Goal: Use online tool/utility: Use online tool/utility

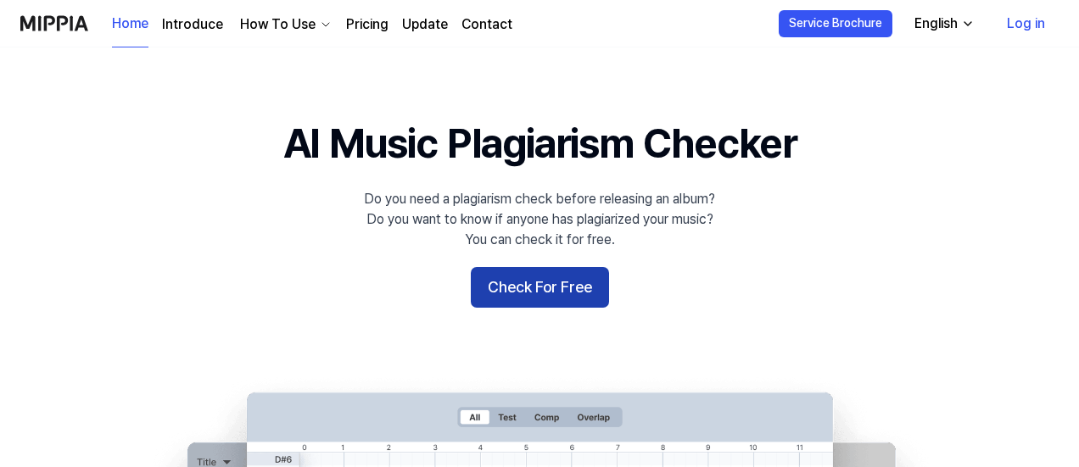
click at [561, 291] on button "Check For Free" at bounding box center [540, 287] width 138 height 41
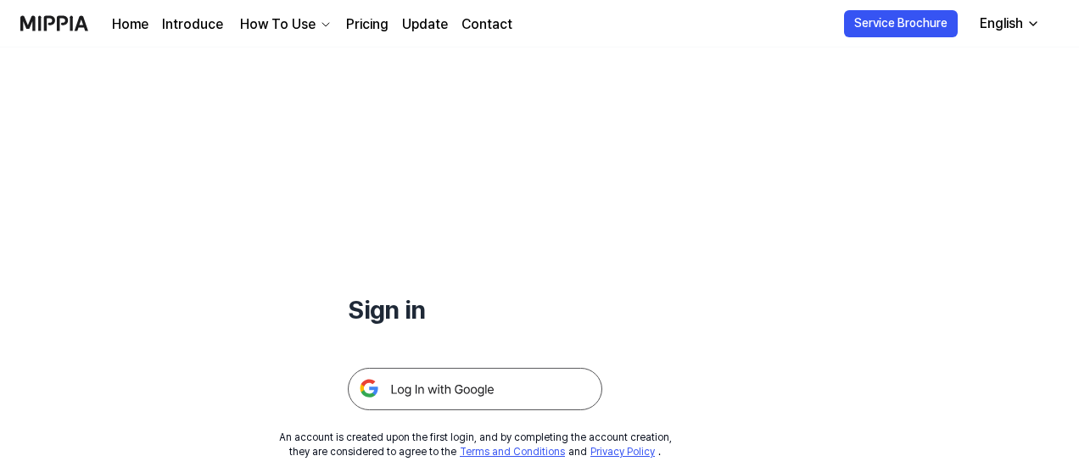
scroll to position [163, 0]
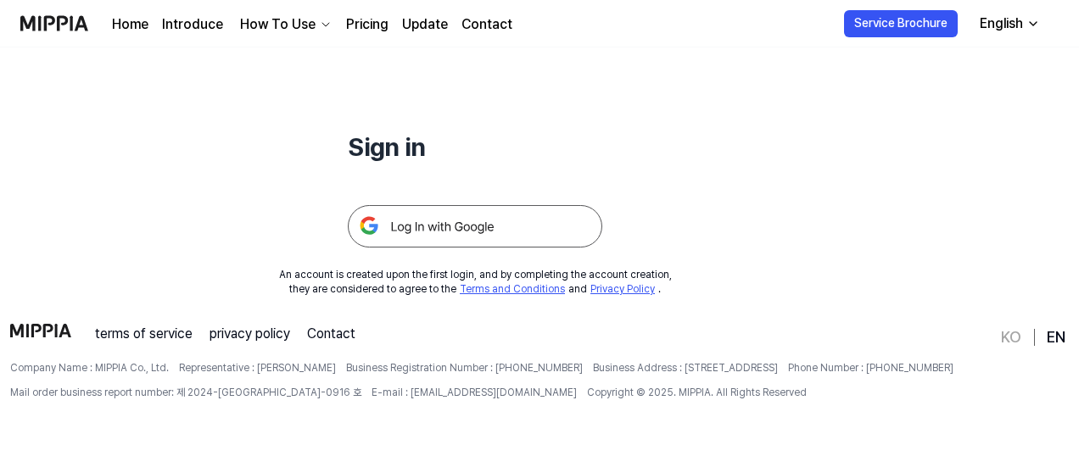
click at [522, 228] on img at bounding box center [475, 226] width 254 height 42
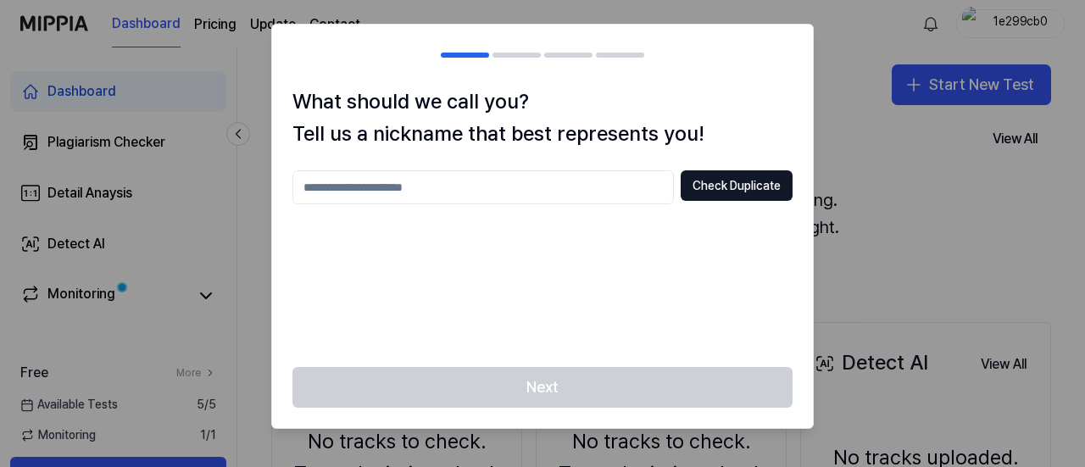
click at [551, 196] on input "text" at bounding box center [484, 187] width 382 height 34
click at [766, 197] on button "Check Duplicate" at bounding box center [737, 185] width 112 height 31
click at [530, 179] on input "**" at bounding box center [484, 187] width 382 height 34
type input "*******"
click at [760, 192] on button "Check Duplicate" at bounding box center [737, 185] width 112 height 31
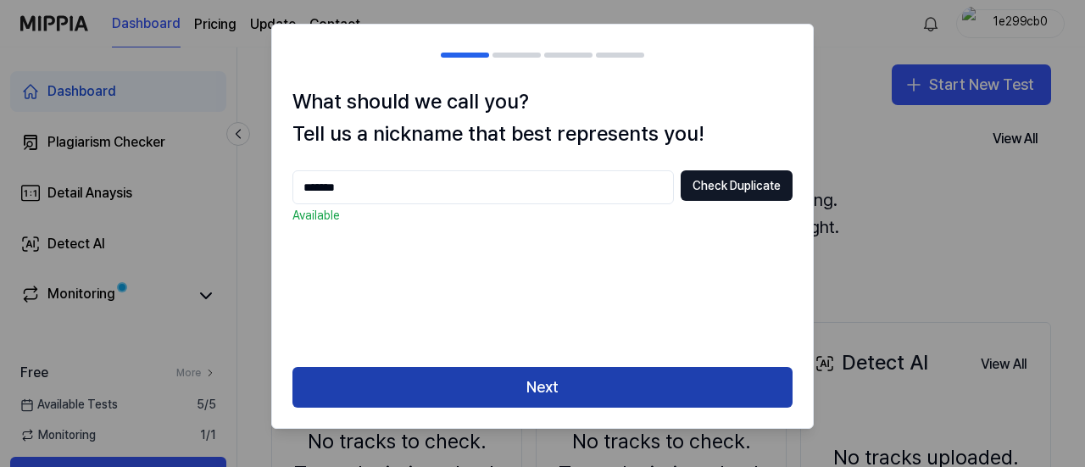
click at [575, 386] on button "Next" at bounding box center [543, 387] width 500 height 41
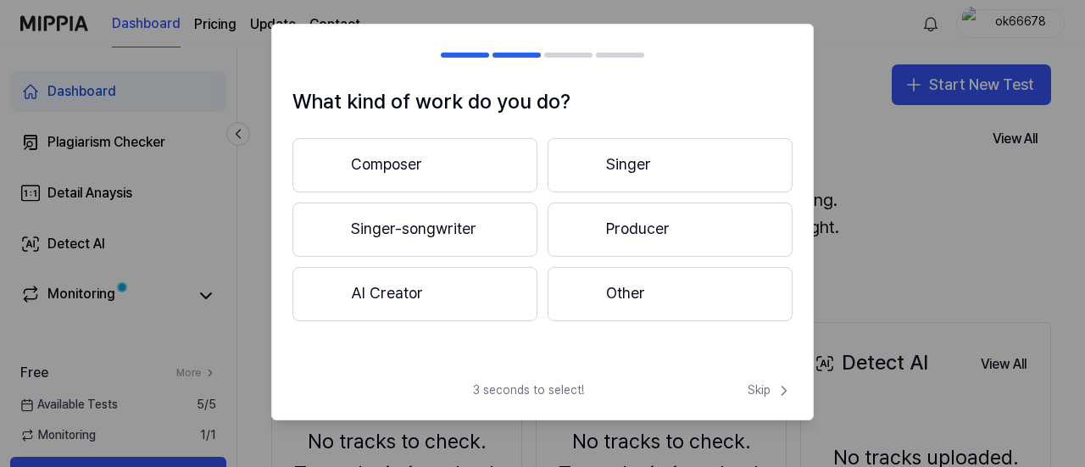
click at [501, 234] on button "Singer-songwriter" at bounding box center [415, 230] width 245 height 54
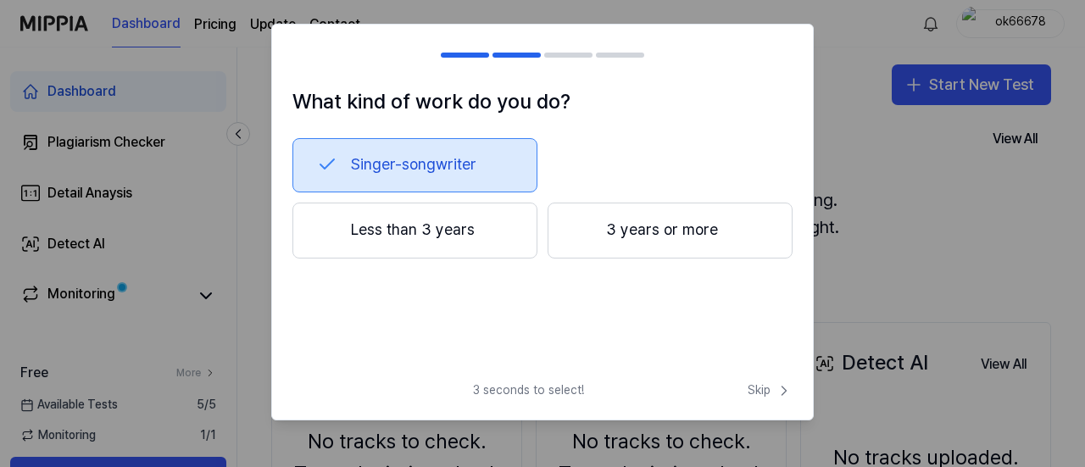
click at [487, 237] on button "Less than 3 years" at bounding box center [415, 231] width 245 height 56
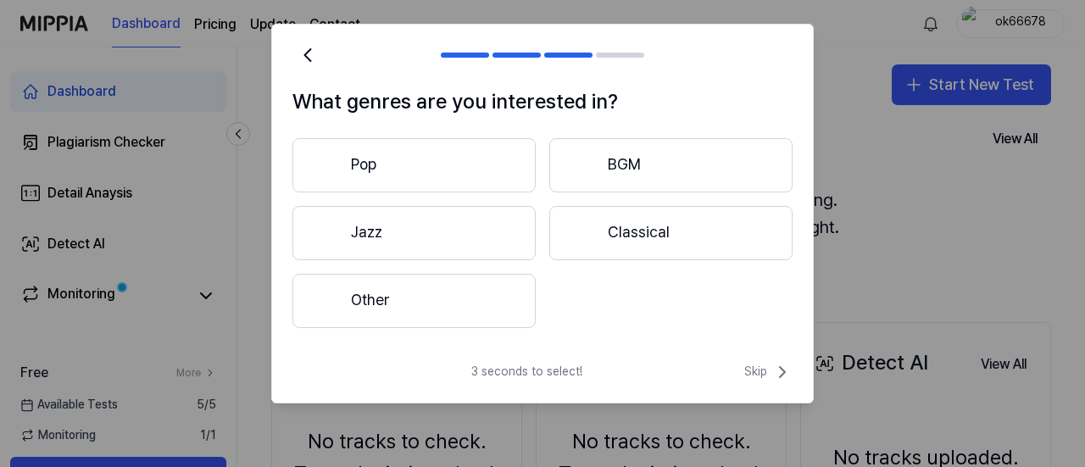
click at [488, 186] on button "Pop" at bounding box center [414, 165] width 243 height 54
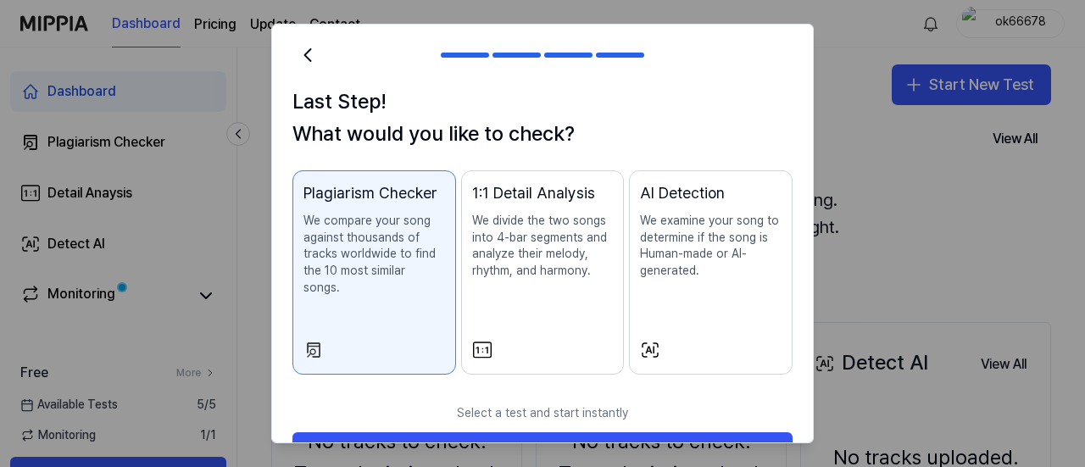
scroll to position [32, 0]
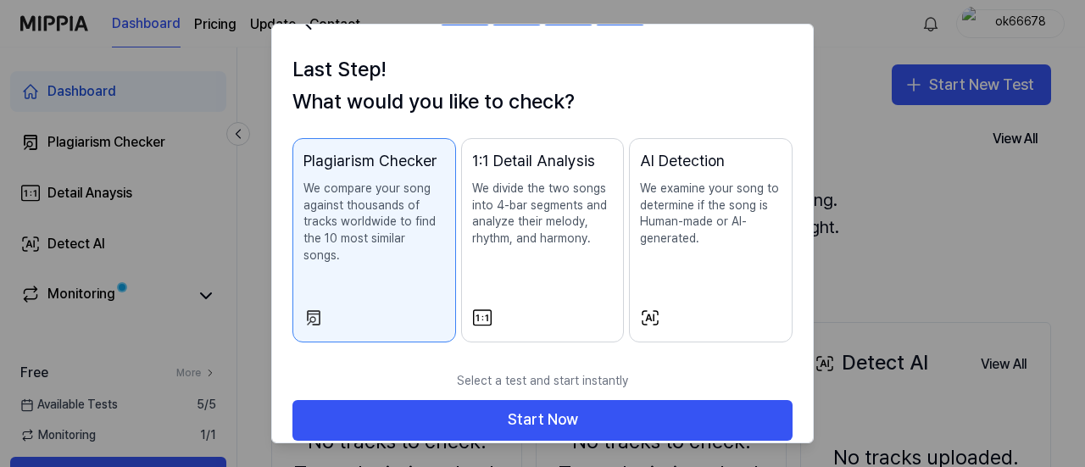
click at [594, 308] on div at bounding box center [543, 318] width 142 height 20
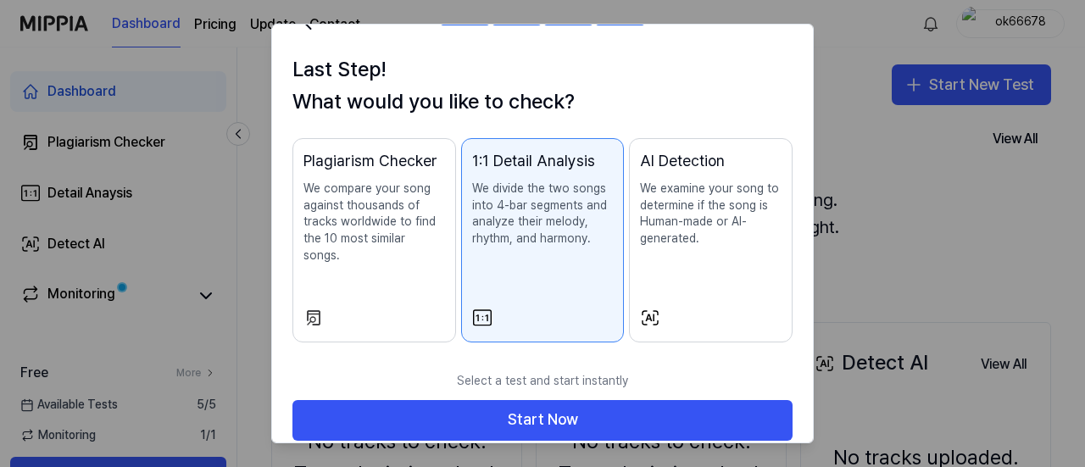
click at [684, 308] on div at bounding box center [711, 318] width 142 height 20
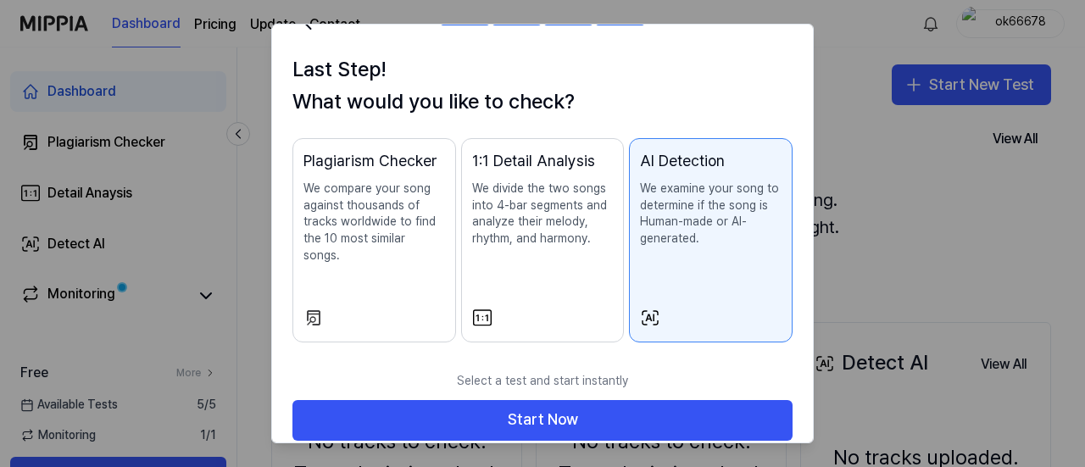
click at [421, 310] on div at bounding box center [375, 318] width 142 height 20
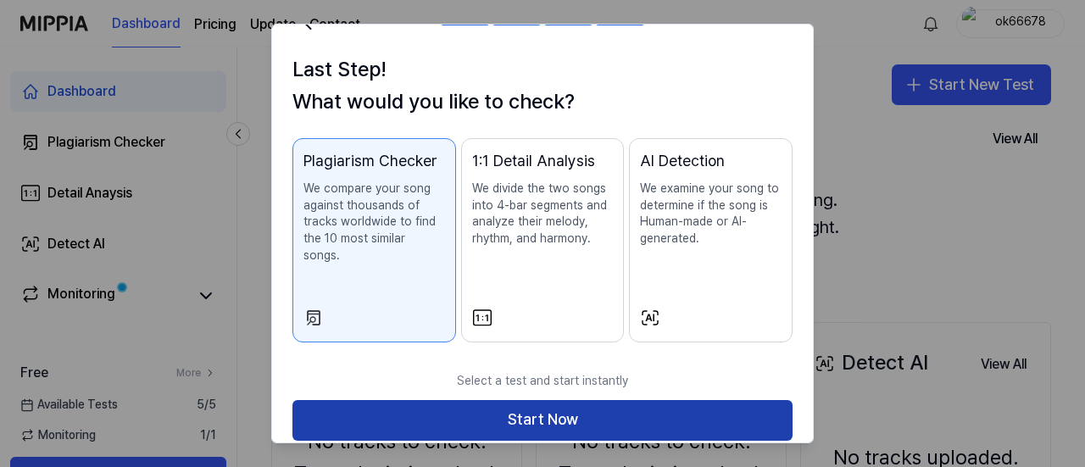
click at [564, 413] on button "Start Now" at bounding box center [543, 420] width 500 height 41
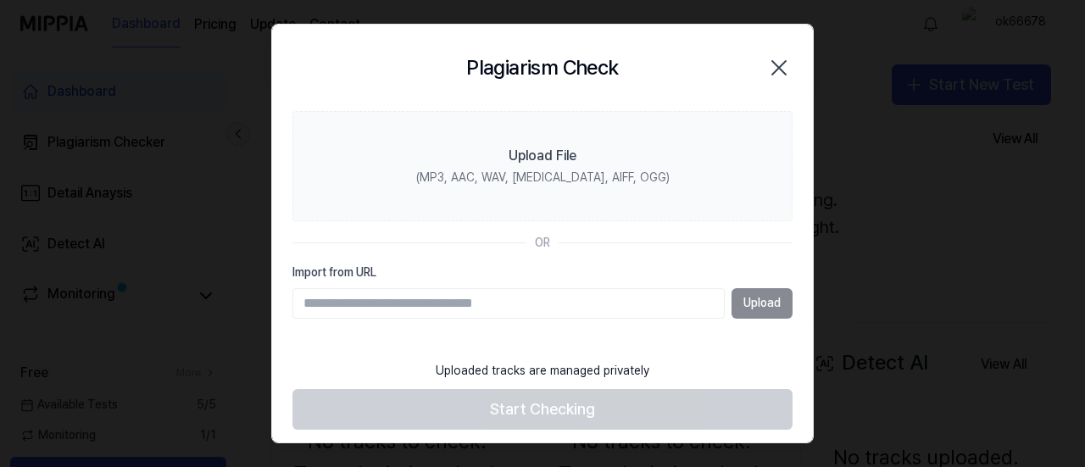
scroll to position [0, 0]
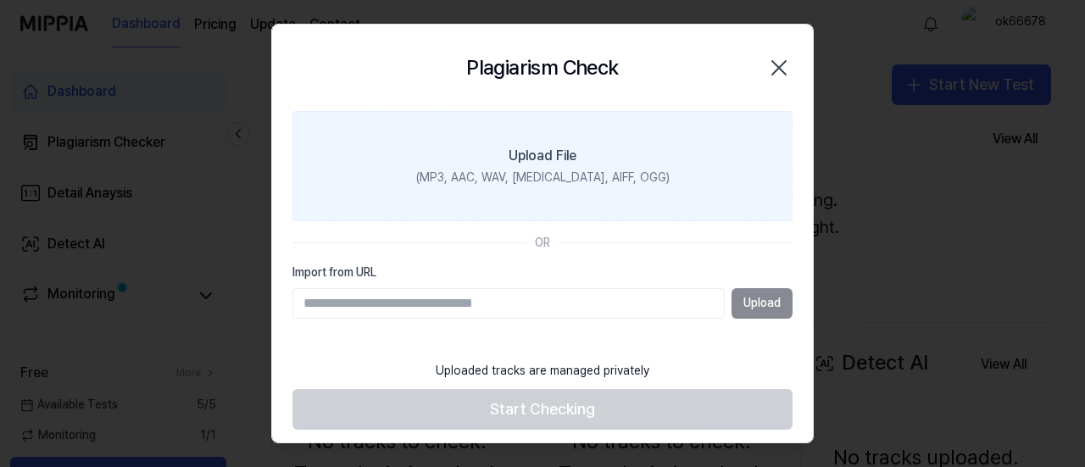
click at [561, 153] on div "Upload File" at bounding box center [543, 156] width 68 height 20
click at [0, 0] on input "Upload File (MP3, AAC, WAV, FLAC, AIFF, OGG)" at bounding box center [0, 0] width 0 height 0
click at [617, 152] on label "Upload File (MP3, AAC, WAV, FLAC, AIFF, OGG)" at bounding box center [543, 166] width 500 height 110
click at [0, 0] on input "Upload File (MP3, AAC, WAV, FLAC, AIFF, OGG)" at bounding box center [0, 0] width 0 height 0
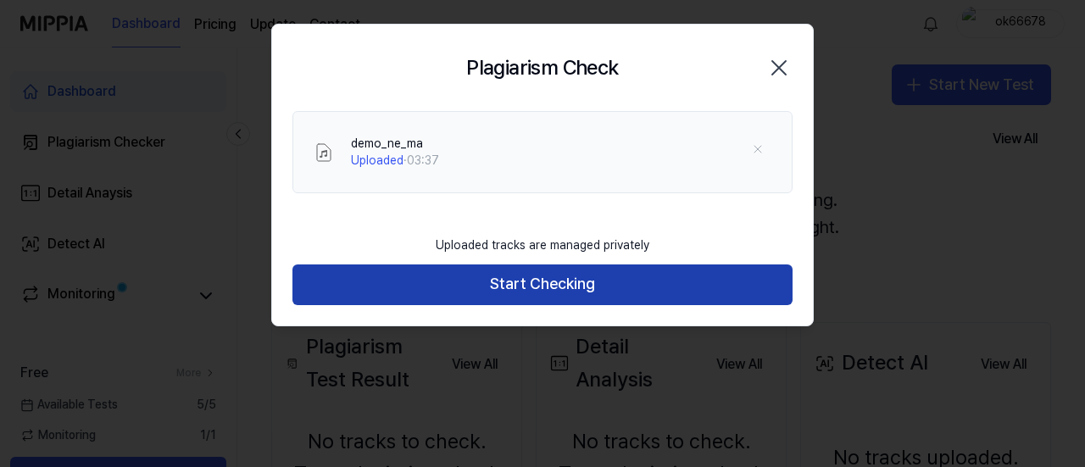
click at [643, 273] on button "Start Checking" at bounding box center [543, 285] width 500 height 41
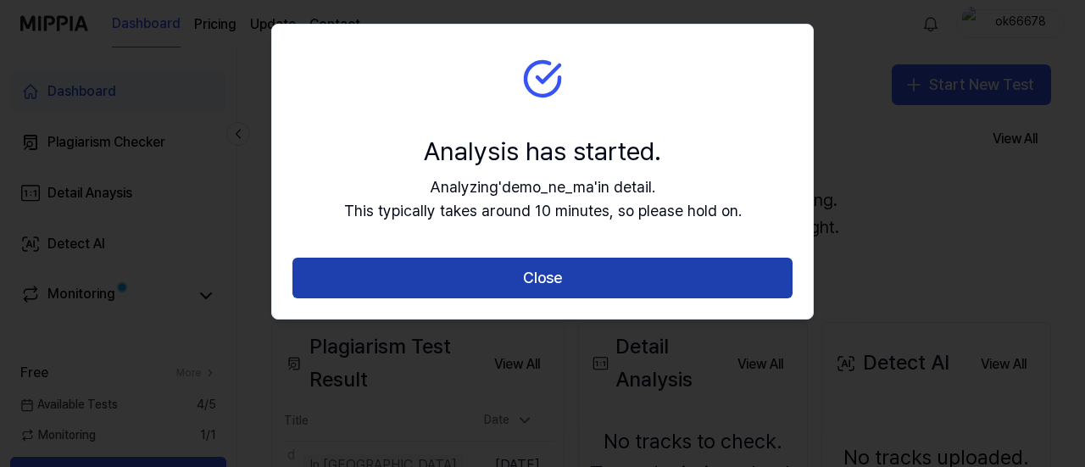
click at [664, 264] on button "Close" at bounding box center [543, 278] width 500 height 41
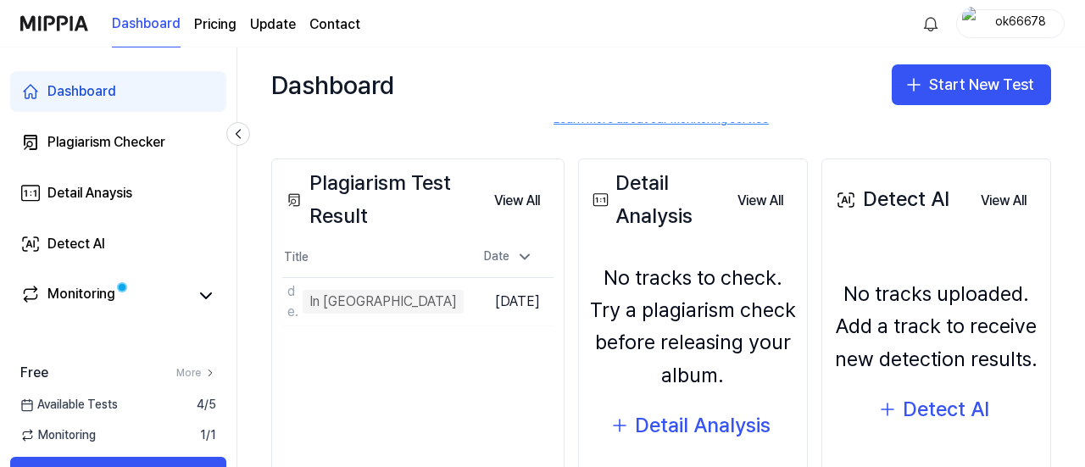
scroll to position [170, 0]
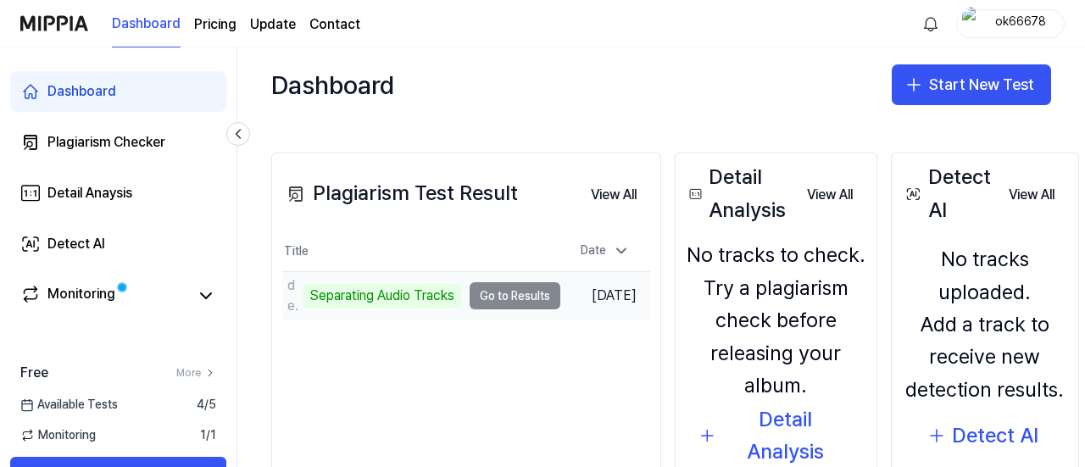
click at [514, 293] on td "demo_ne_ma Separating Audio Tracks Go to Results" at bounding box center [421, 295] width 278 height 47
click at [497, 294] on td "demo_ne_ma Separating Audio Tracks Go to Results" at bounding box center [421, 295] width 278 height 47
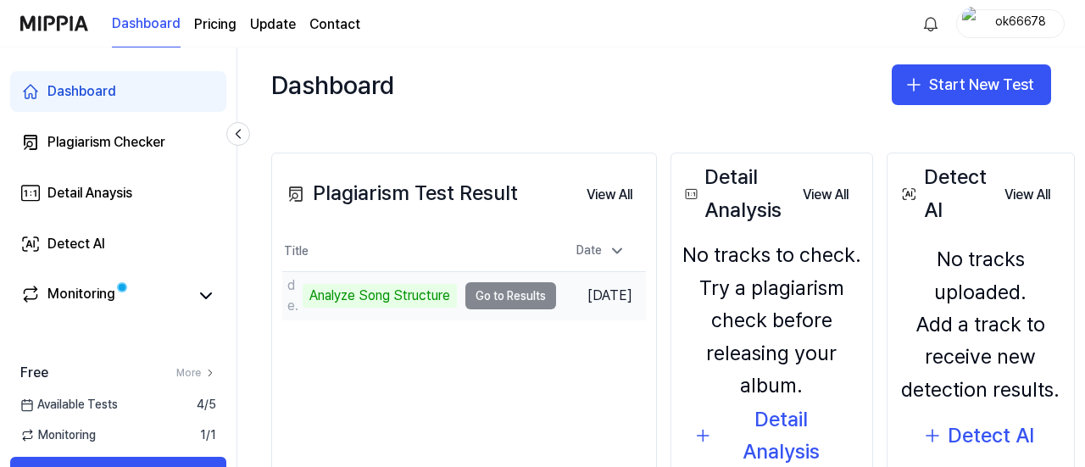
click at [510, 295] on td "demo_ne_ma Analyze Song Structure Go to Results" at bounding box center [419, 295] width 274 height 47
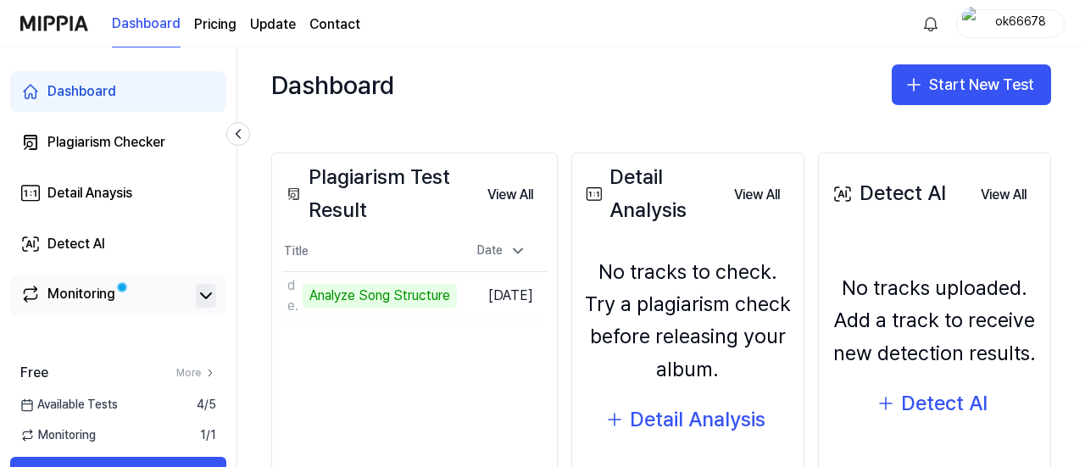
click at [204, 296] on icon at bounding box center [206, 295] width 10 height 5
click at [197, 303] on icon at bounding box center [206, 296] width 20 height 20
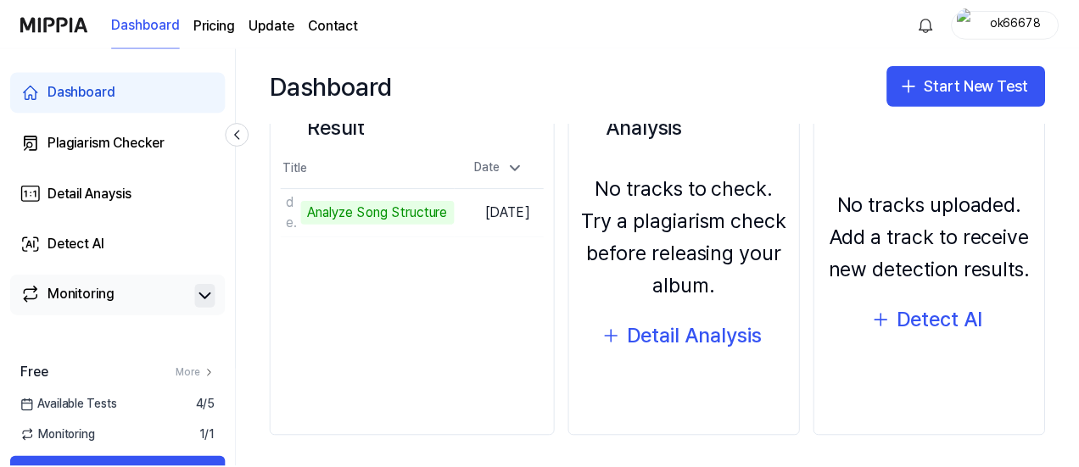
scroll to position [255, 0]
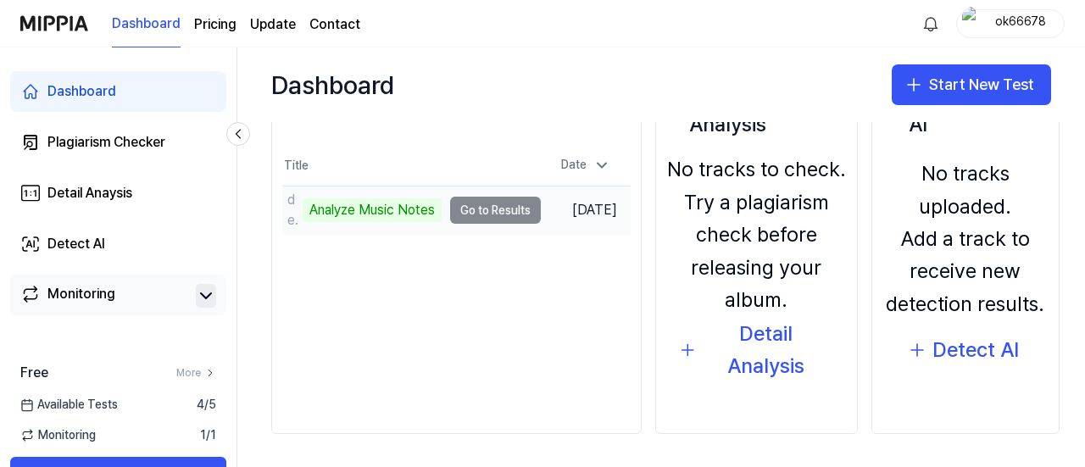
click at [497, 214] on td "demo_ne_ma Analyze Music Notes Go to Results" at bounding box center [411, 210] width 259 height 47
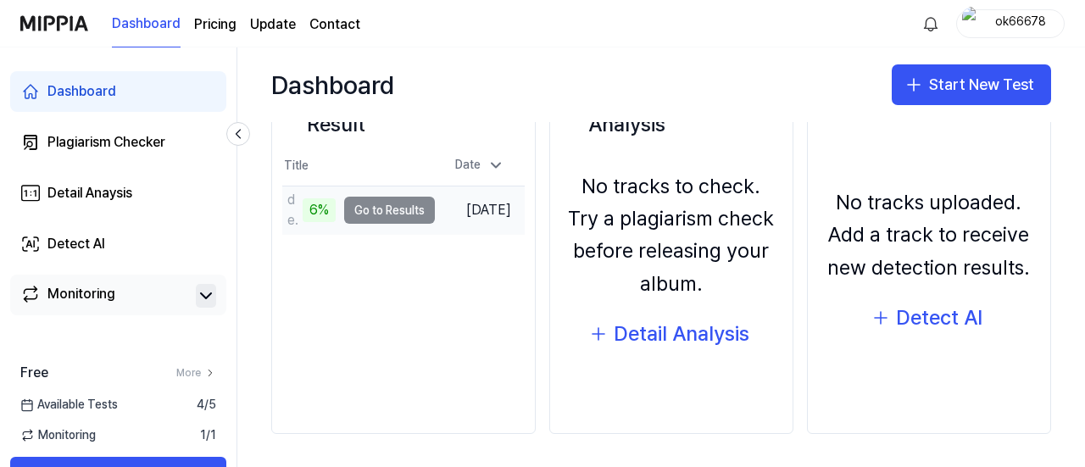
click at [310, 211] on div "6%" at bounding box center [319, 210] width 33 height 24
click at [368, 203] on td "demo_ne_ma 6% Go to Results" at bounding box center [358, 210] width 153 height 47
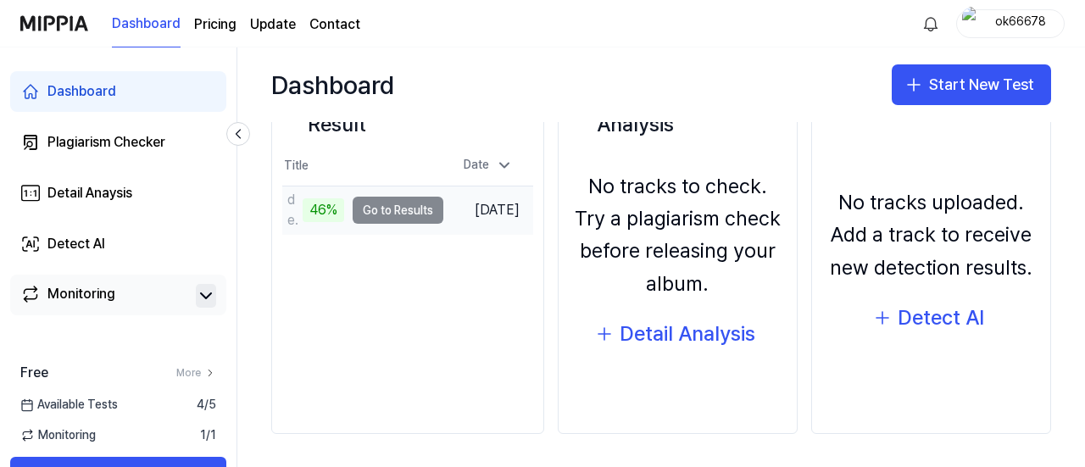
click at [406, 206] on td "demo_ne_ma 46% Go to Results" at bounding box center [362, 210] width 161 height 47
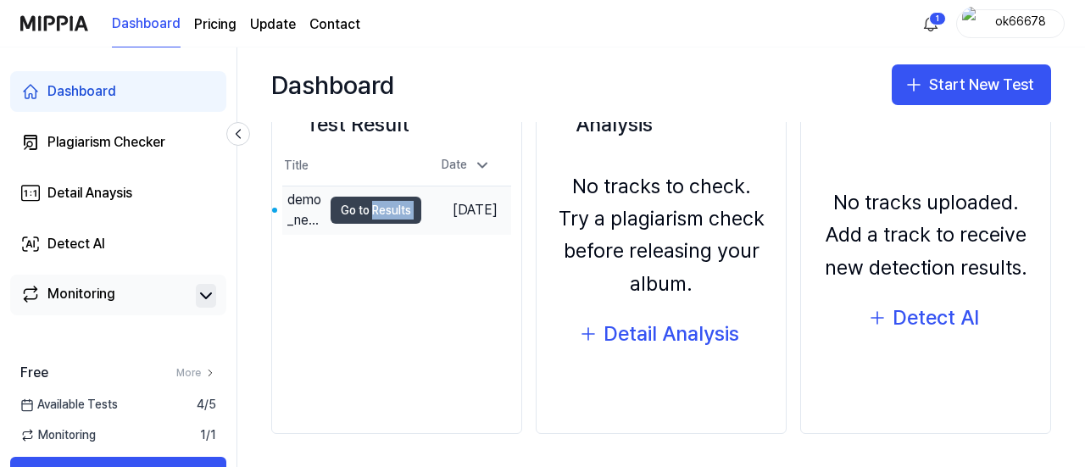
click at [366, 209] on button "Go to Results" at bounding box center [376, 210] width 91 height 27
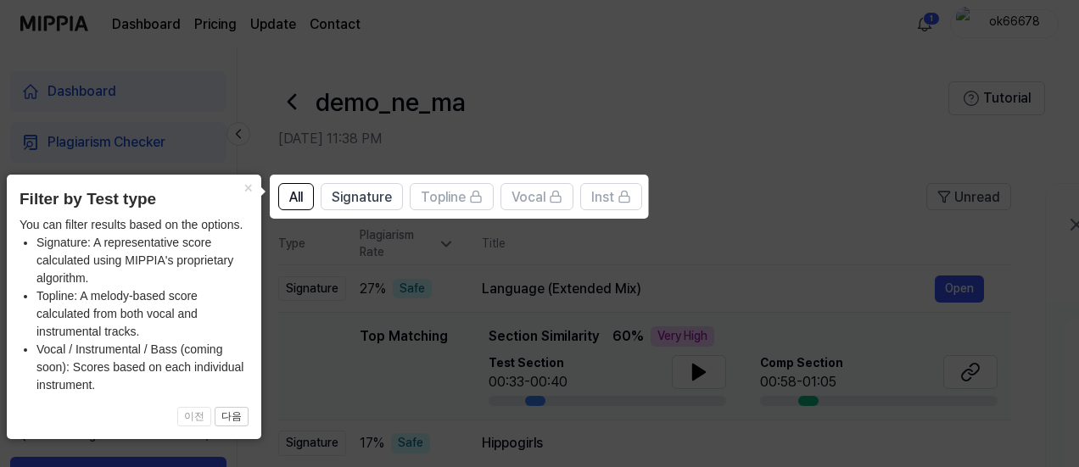
click at [426, 235] on icon at bounding box center [542, 233] width 1085 height 467
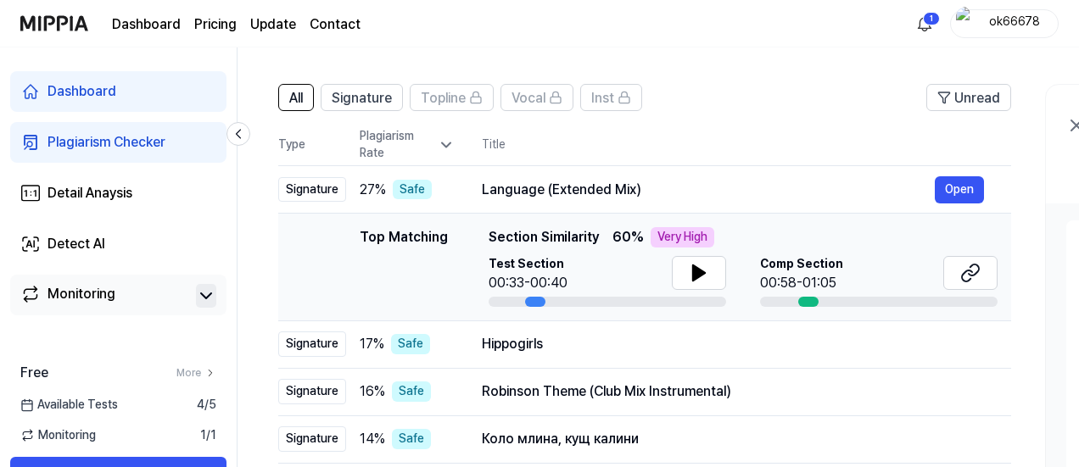
scroll to position [85, 0]
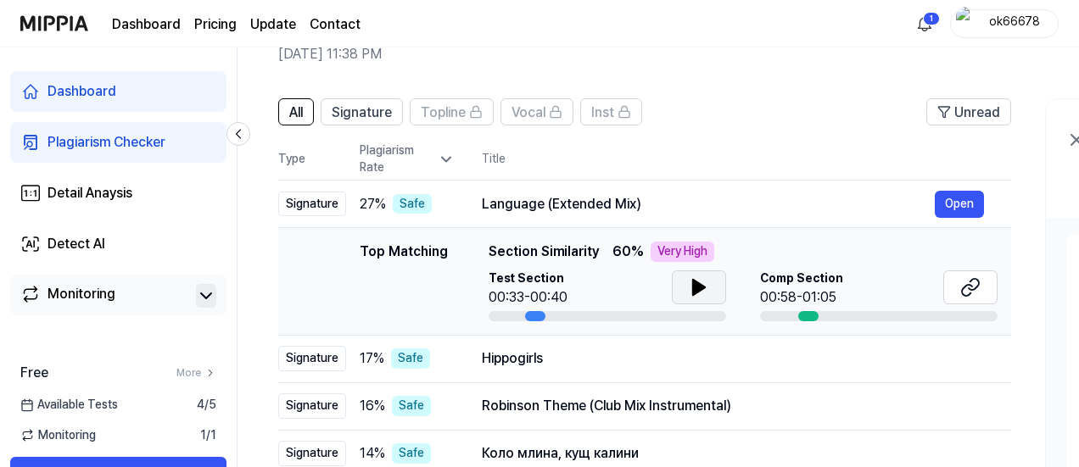
click at [689, 279] on icon at bounding box center [699, 287] width 20 height 20
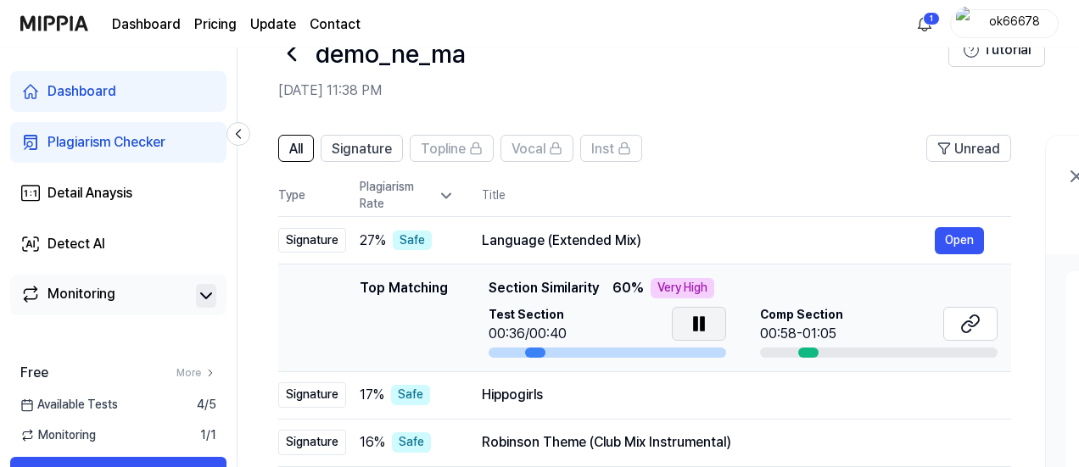
scroll to position [47, 0]
click at [823, 313] on span "Comp Section" at bounding box center [801, 316] width 83 height 17
click at [586, 355] on div at bounding box center [606, 354] width 237 height 10
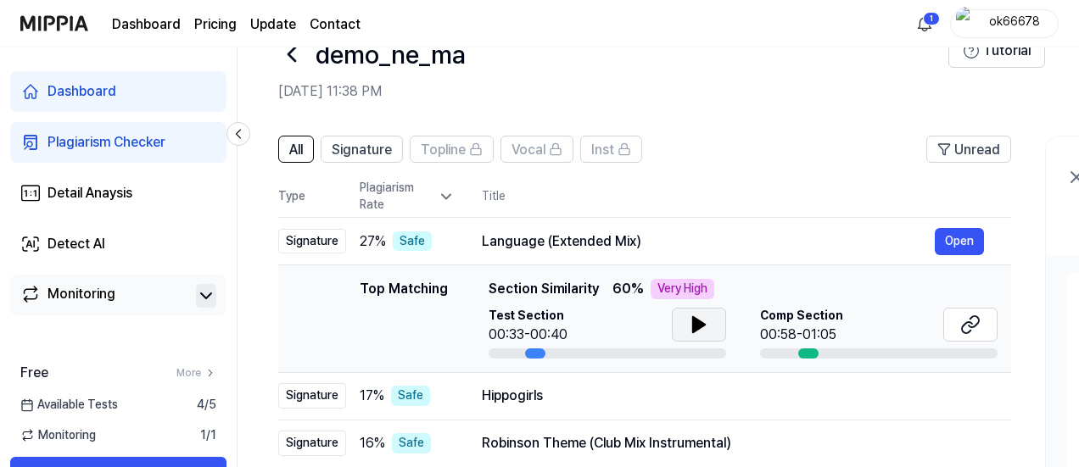
click at [824, 325] on div "00:58-01:05" at bounding box center [801, 335] width 83 height 20
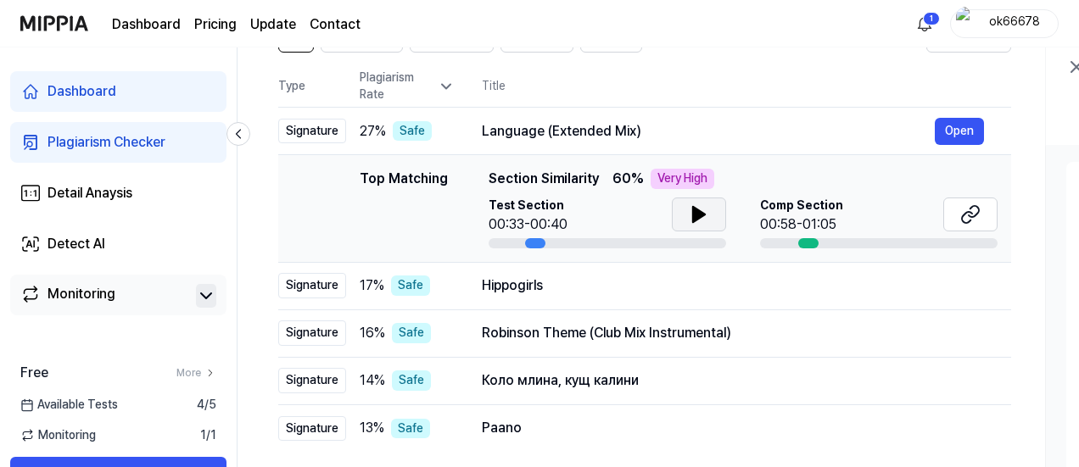
scroll to position [302, 0]
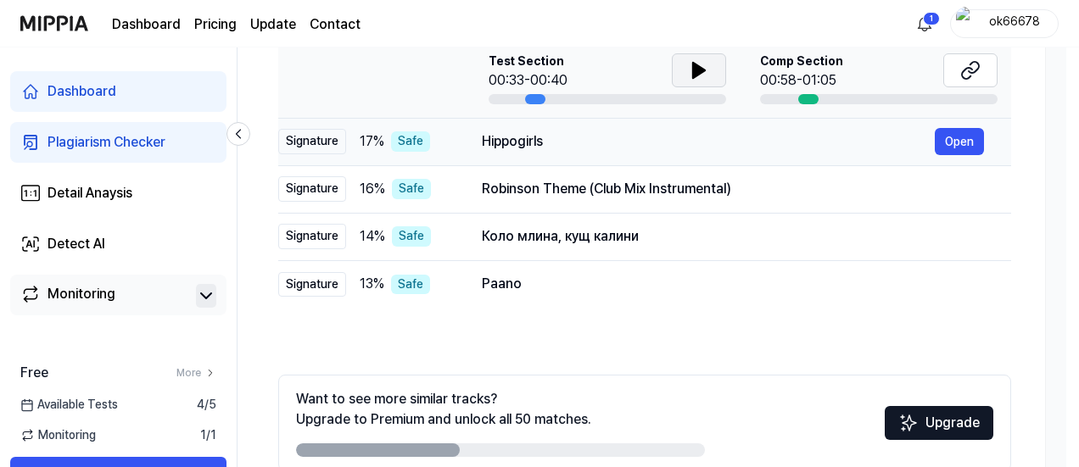
click at [552, 138] on div "Hippogirls" at bounding box center [708, 141] width 453 height 20
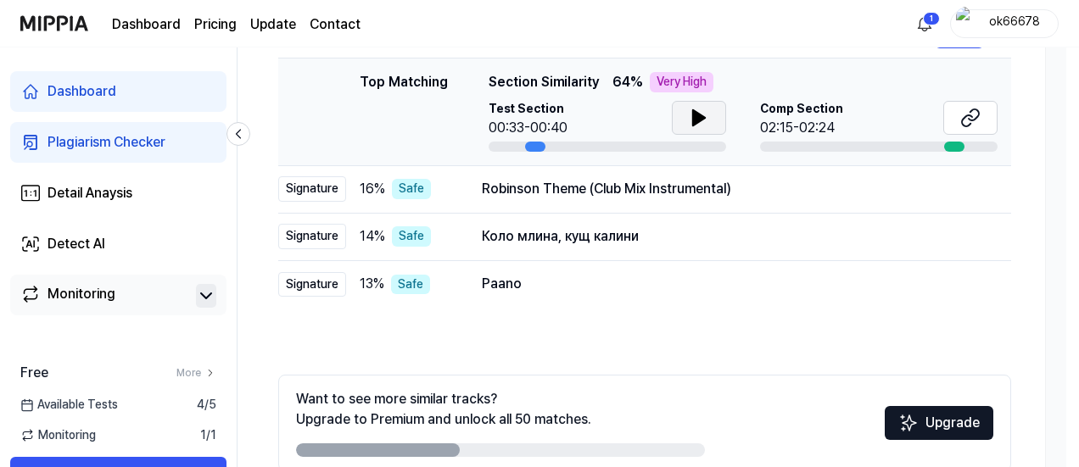
click at [710, 123] on button at bounding box center [699, 118] width 54 height 34
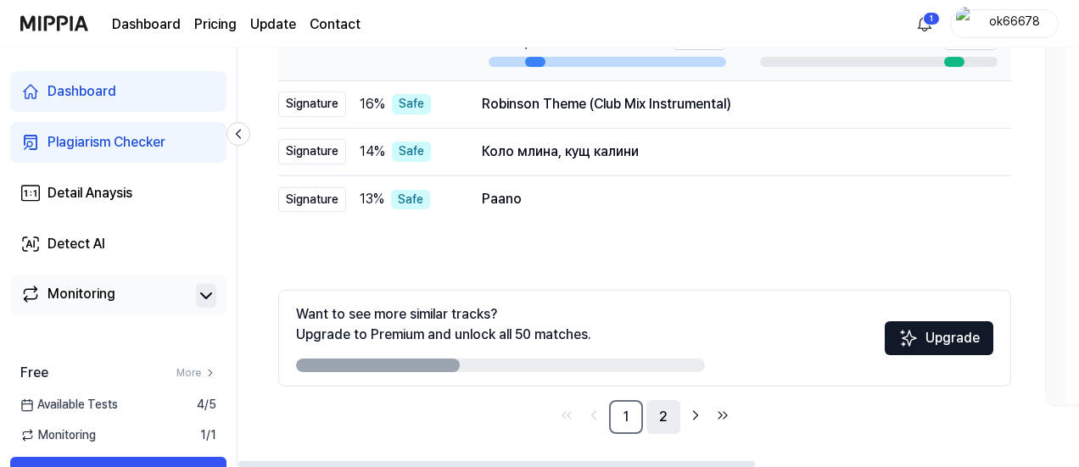
click at [661, 410] on link "2" at bounding box center [663, 417] width 34 height 34
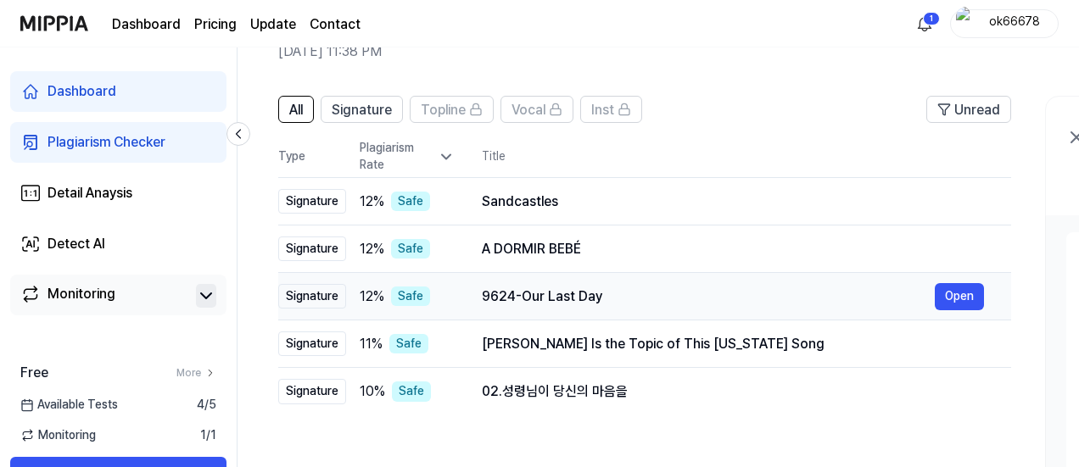
scroll to position [25, 0]
